Goal: Task Accomplishment & Management: Manage account settings

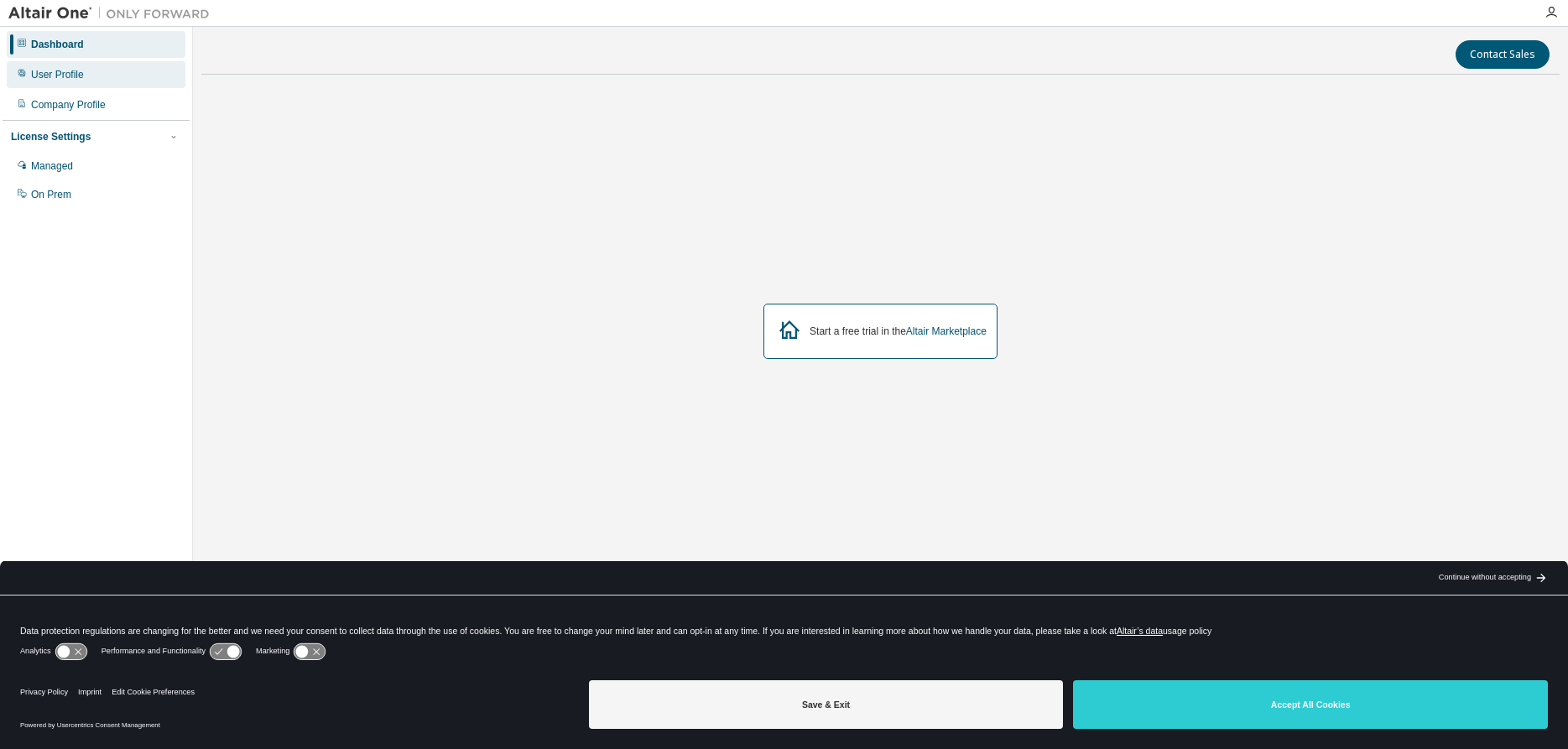
click at [70, 71] on div "User Profile" at bounding box center [57, 75] width 53 height 13
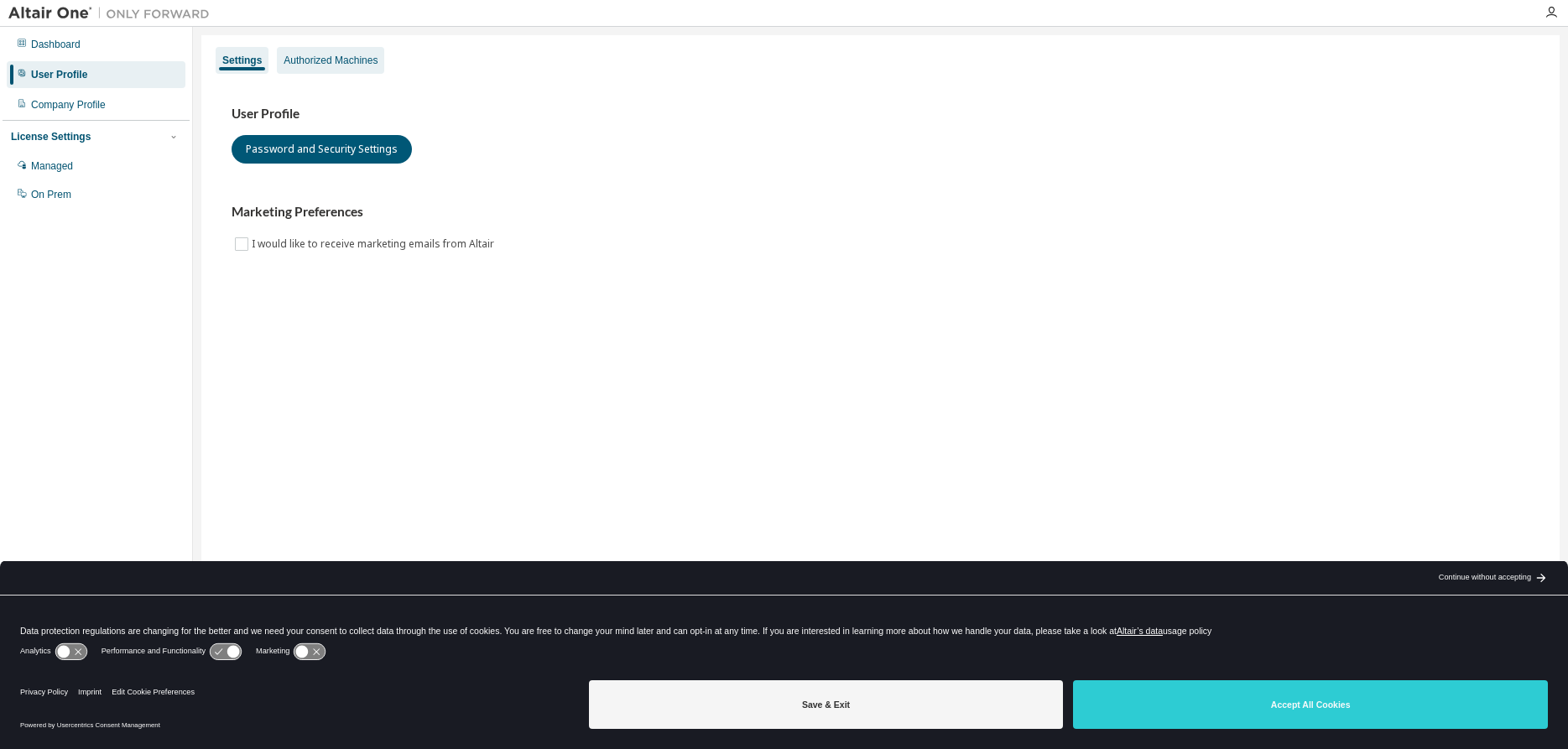
click at [318, 63] on div "Authorized Machines" at bounding box center [330, 61] width 93 height 13
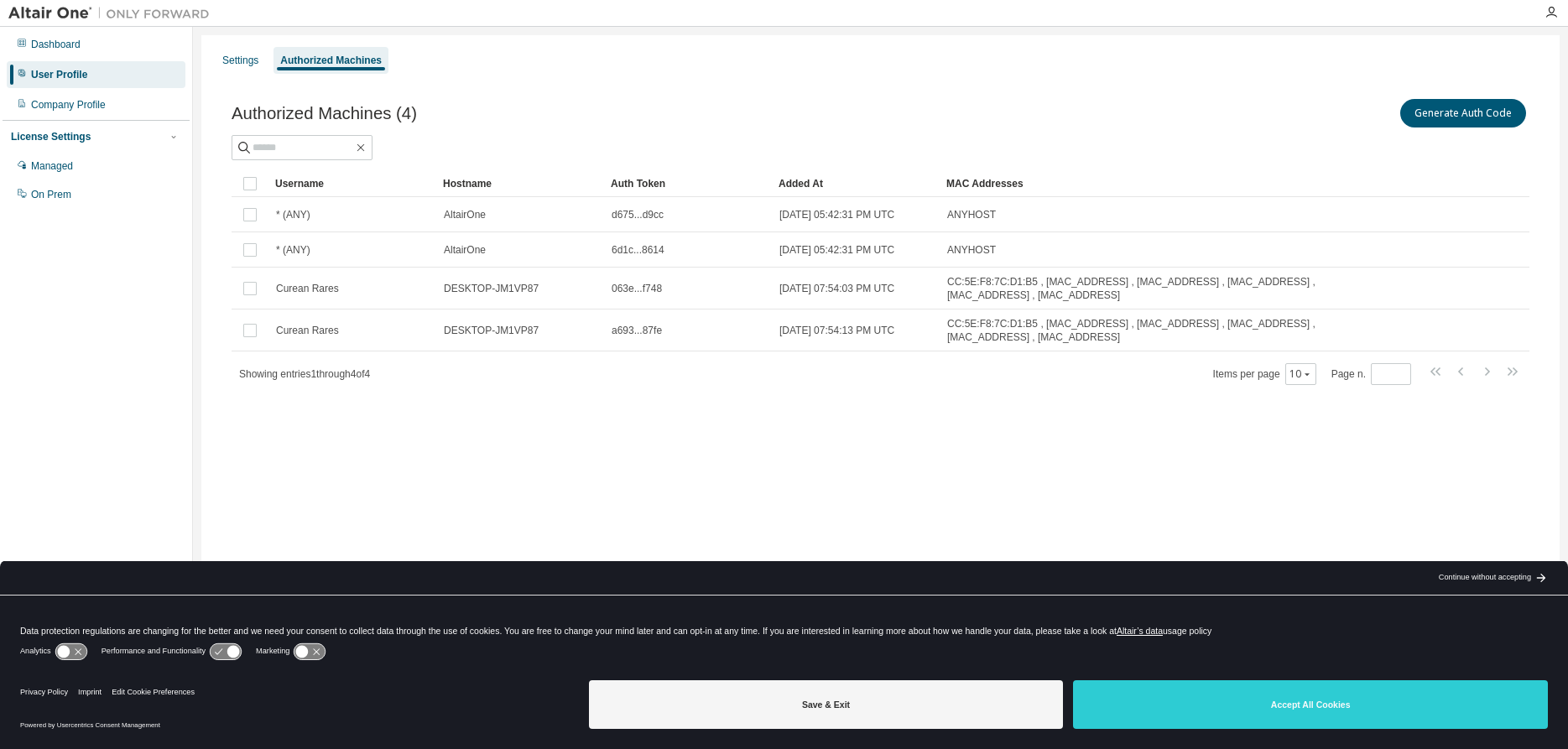
click at [1558, 10] on div at bounding box center [1551, 13] width 34 height 13
click at [1553, 11] on icon "button" at bounding box center [1551, 13] width 13 height 13
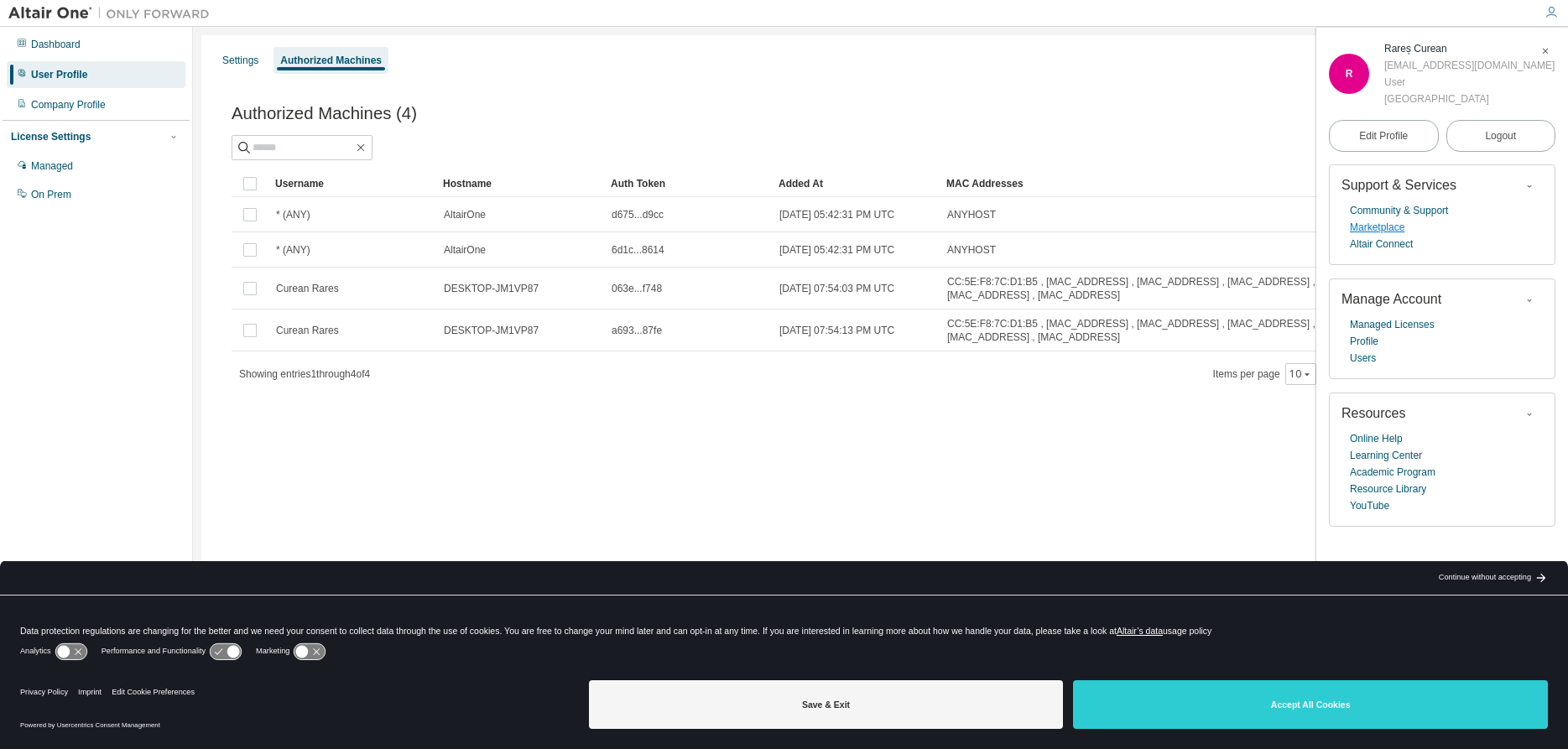
click at [1375, 229] on link "Marketplace" at bounding box center [1377, 227] width 55 height 16
